Goal: Task Accomplishment & Management: Manage account settings

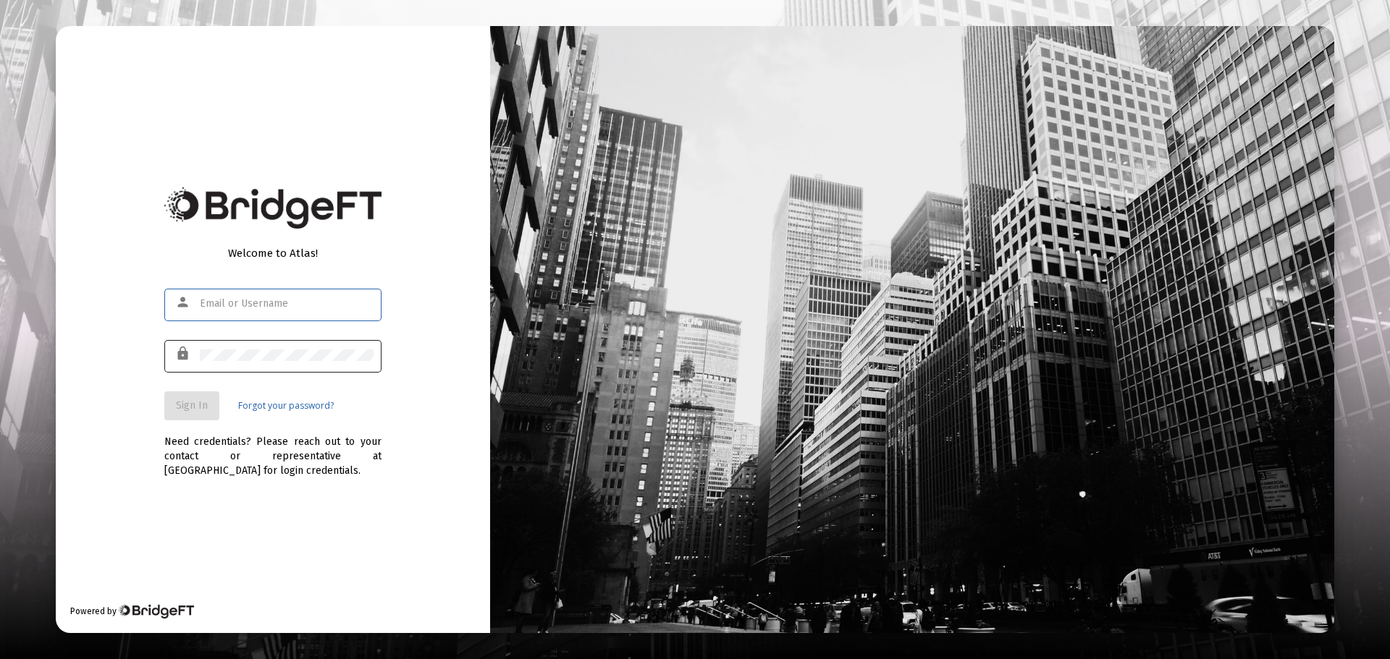
type input "[PERSON_NAME][EMAIL_ADDRESS][DOMAIN_NAME]"
click at [260, 345] on div at bounding box center [287, 354] width 174 height 35
click at [204, 385] on div "lock" at bounding box center [272, 363] width 217 height 46
click at [194, 400] on span "Sign In" at bounding box center [192, 406] width 32 height 12
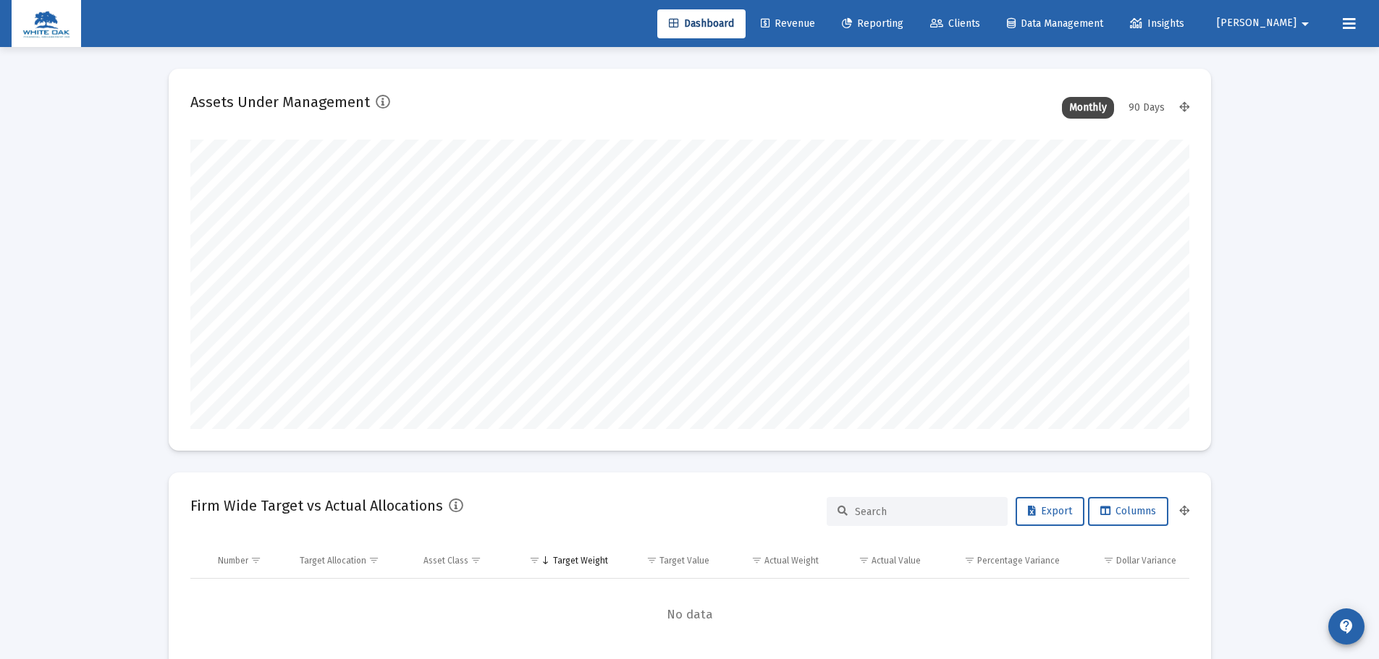
scroll to position [290, 538]
type input "[DATE]"
